Goal: Information Seeking & Learning: Learn about a topic

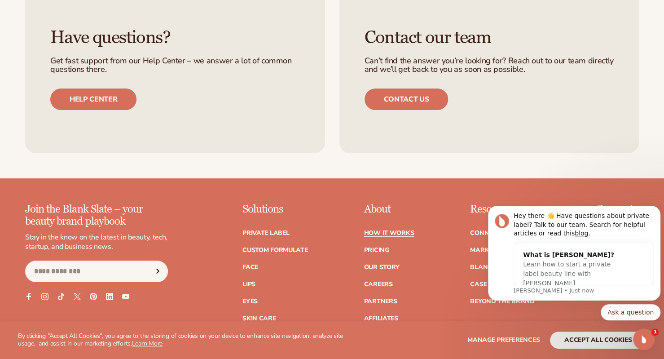
scroll to position [1904, 0]
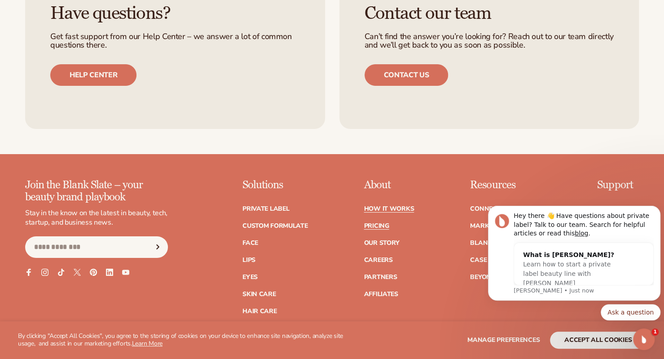
click at [377, 223] on link "Pricing" at bounding box center [376, 226] width 25 height 6
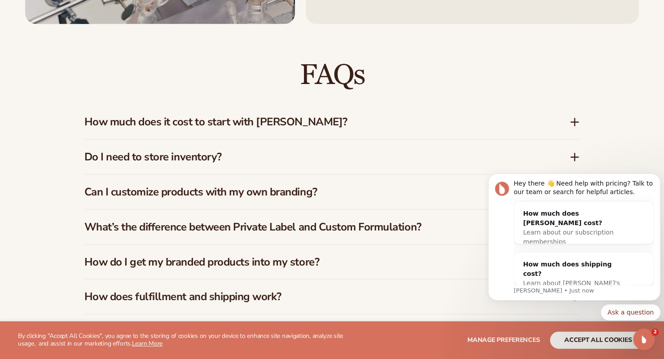
scroll to position [1256, 0]
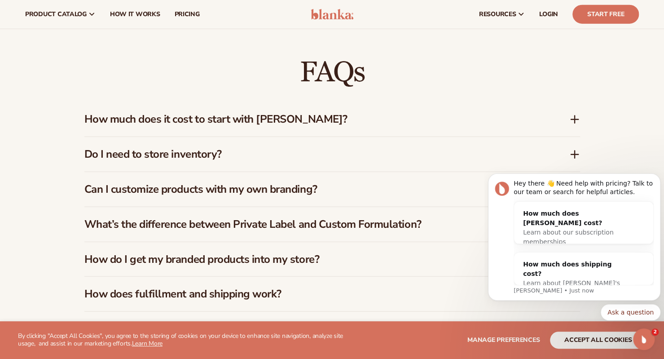
click at [317, 119] on h3 "How much does it cost to start with Blanka?" at bounding box center [313, 119] width 458 height 13
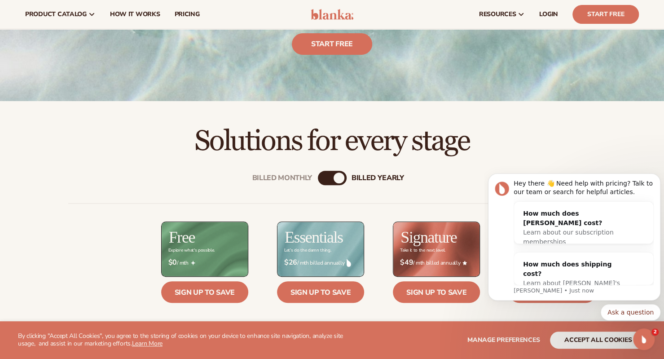
scroll to position [0, 0]
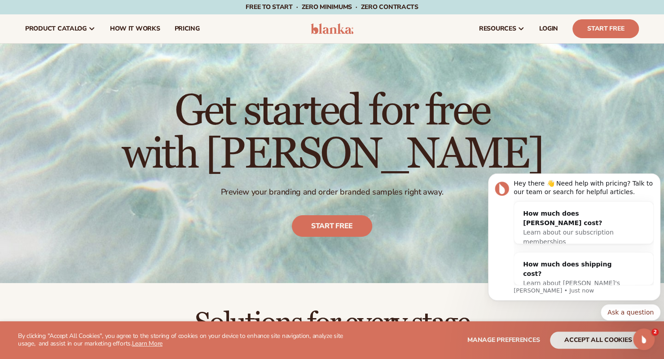
click at [336, 31] on img at bounding box center [332, 28] width 43 height 11
